Goal: Check status: Check status

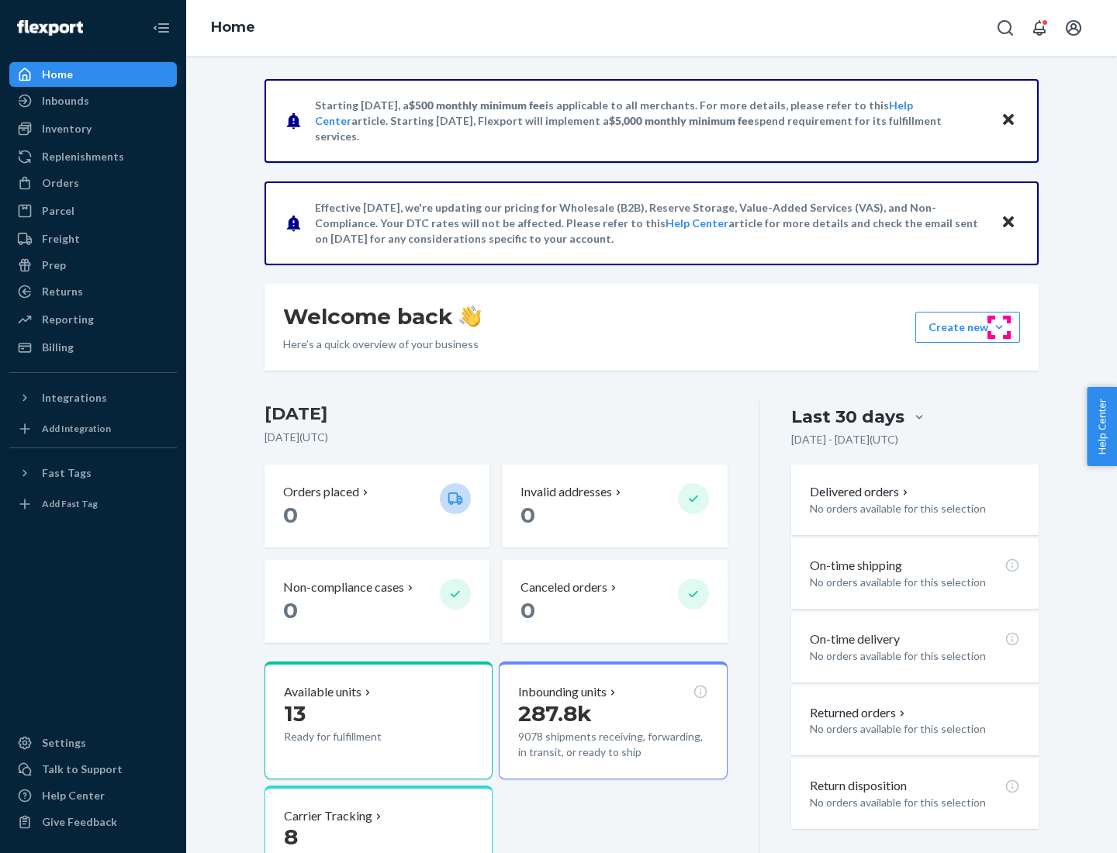
click at [999, 327] on button "Create new Create new inbound Create new order Create new product" at bounding box center [967, 327] width 105 height 31
click at [64, 101] on div "Inbounds" at bounding box center [65, 101] width 47 height 16
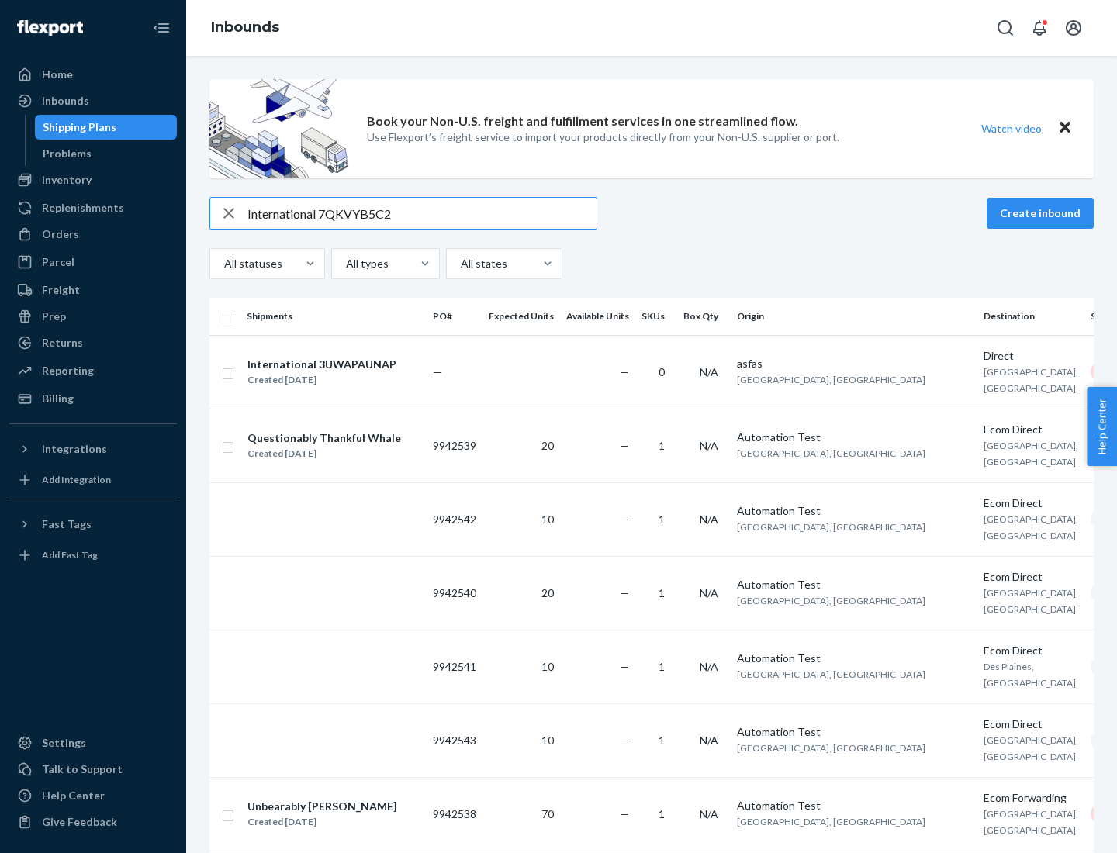
type input "International 7QKVYB5C29"
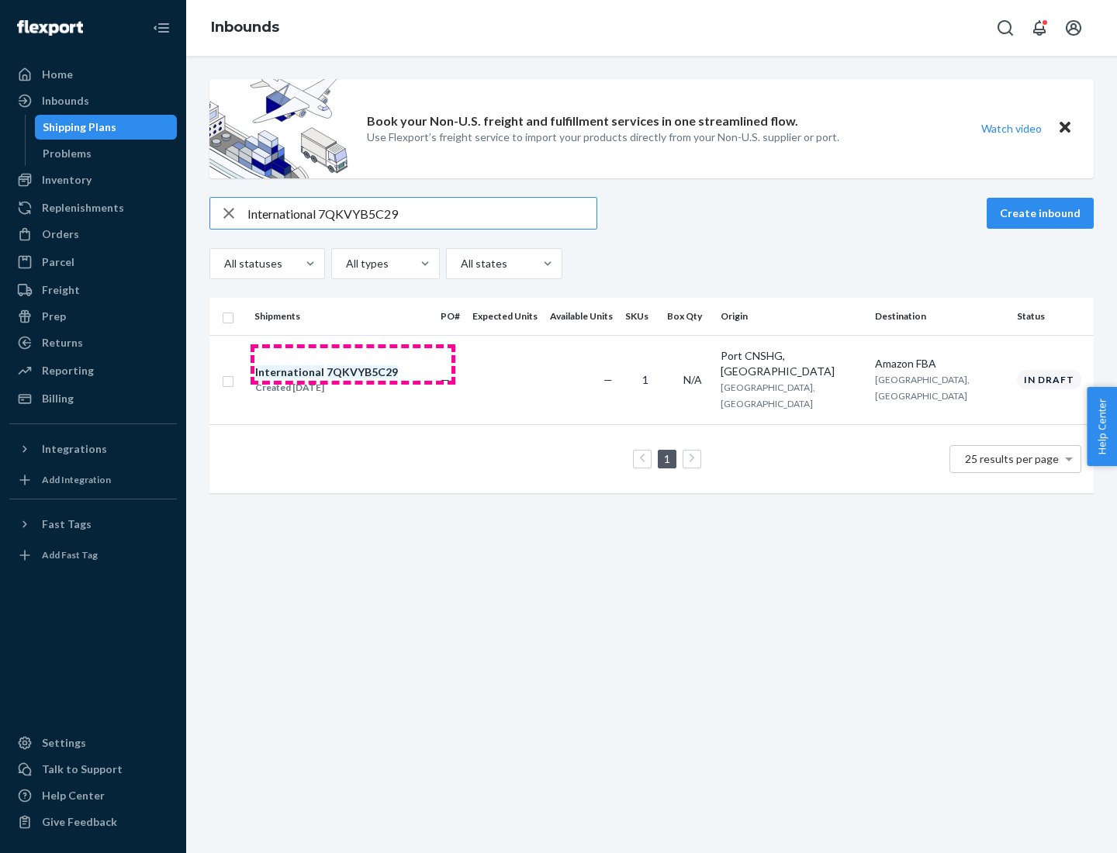
click at [353, 380] on div "Created [DATE]" at bounding box center [326, 388] width 143 height 16
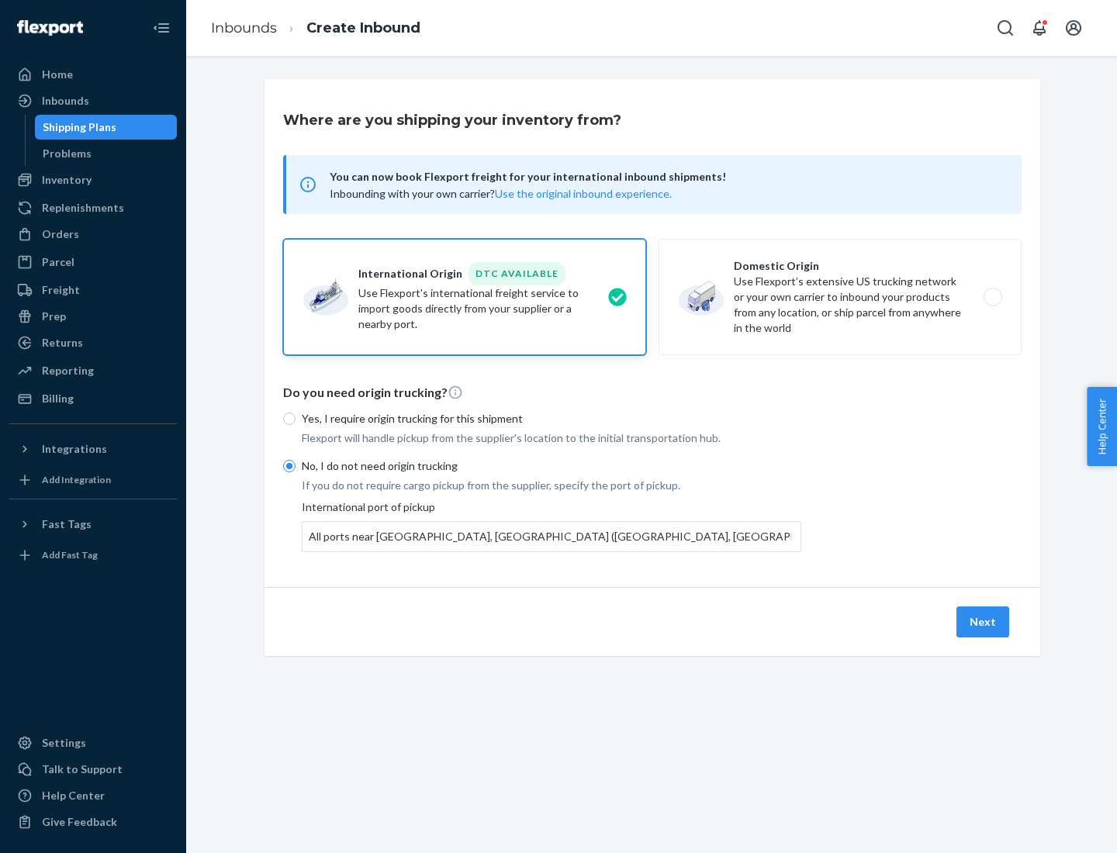
click at [983, 621] on button "Next" at bounding box center [982, 621] width 53 height 31
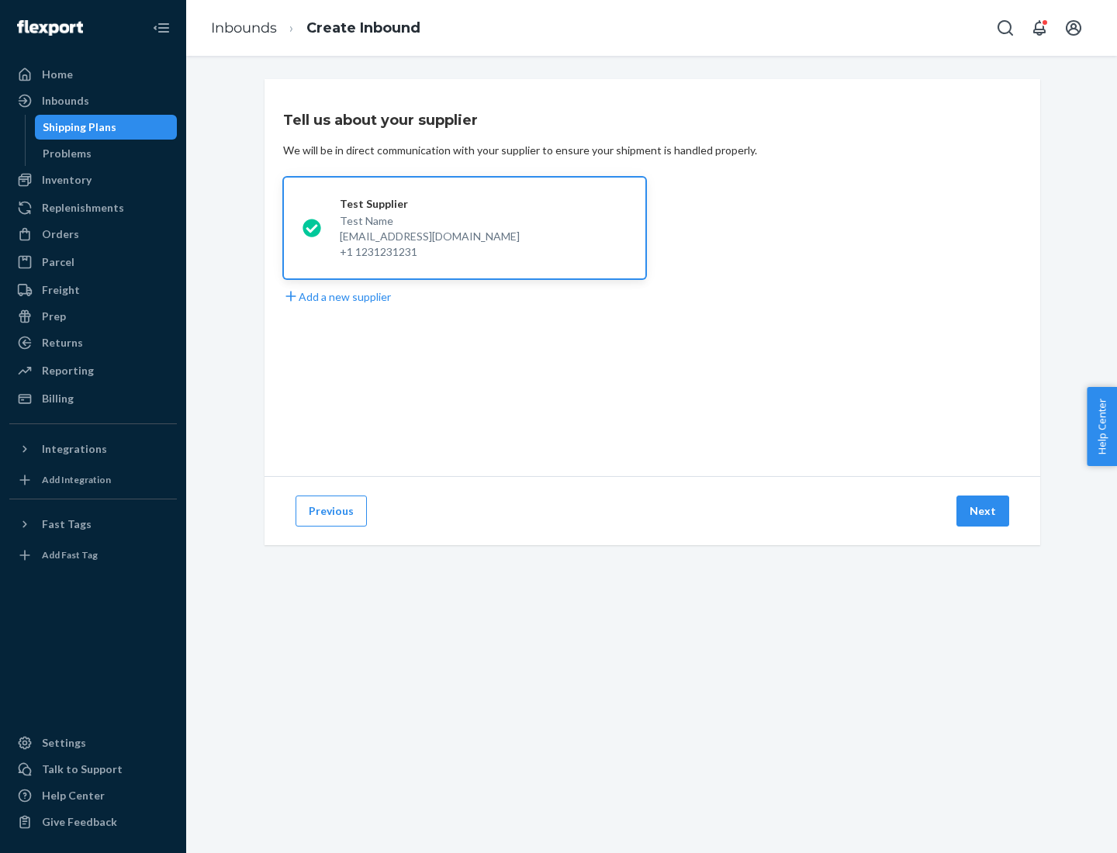
click at [983, 511] on button "Next" at bounding box center [982, 510] width 53 height 31
